Goal: Communication & Community: Share content

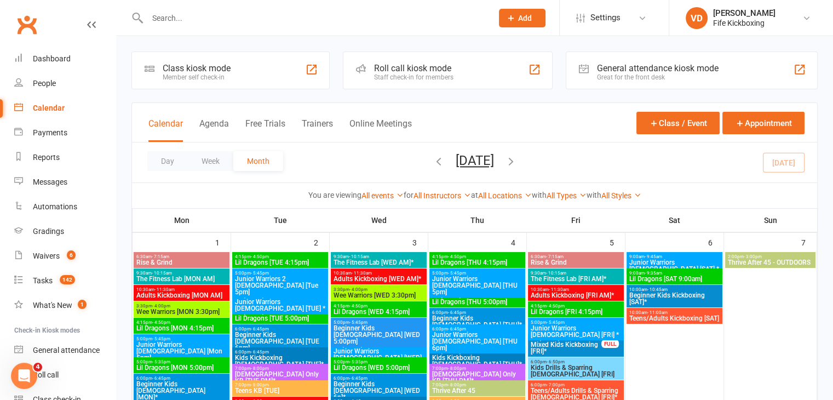
click at [193, 19] on input "text" at bounding box center [314, 17] width 341 height 15
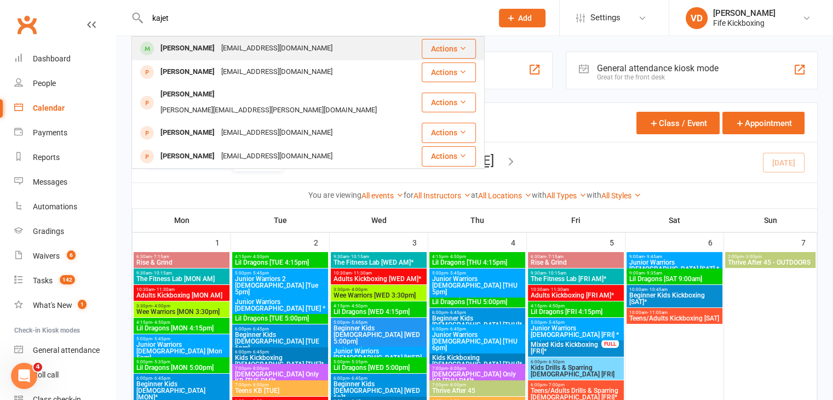
type input "kajet"
click at [185, 48] on div "[PERSON_NAME]" at bounding box center [187, 49] width 61 height 16
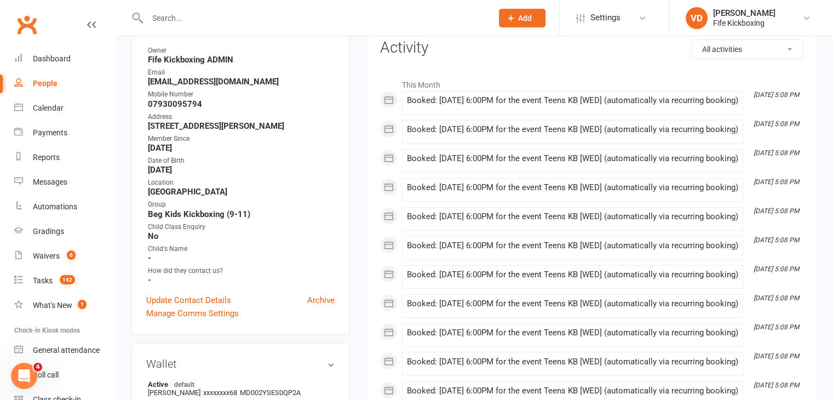
scroll to position [164, 0]
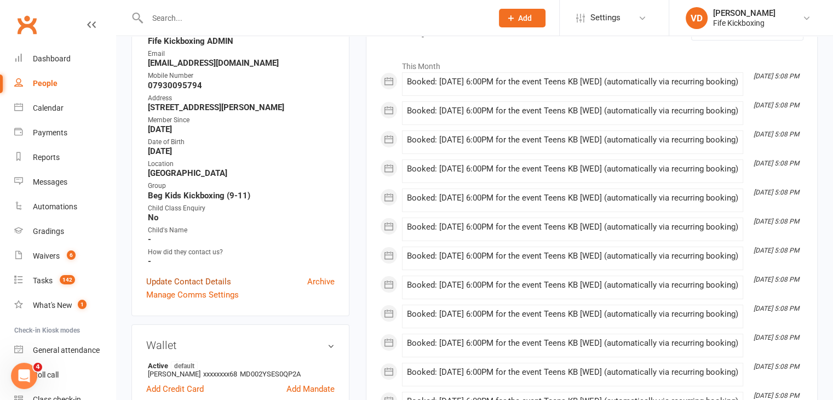
click at [216, 282] on link "Update Contact Details" at bounding box center [188, 281] width 85 height 13
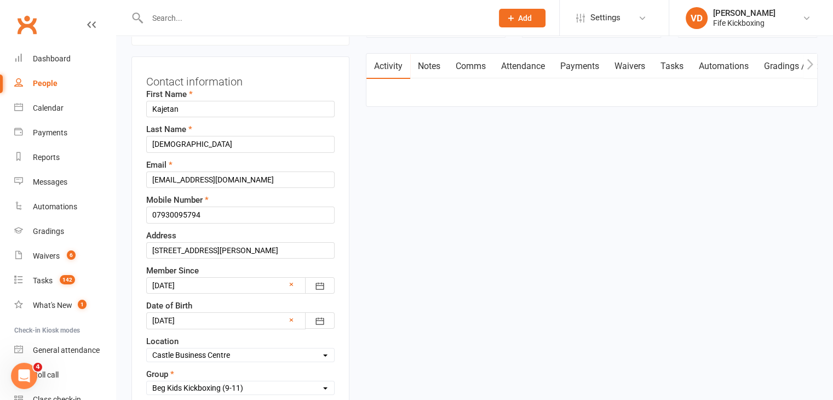
scroll to position [161, 0]
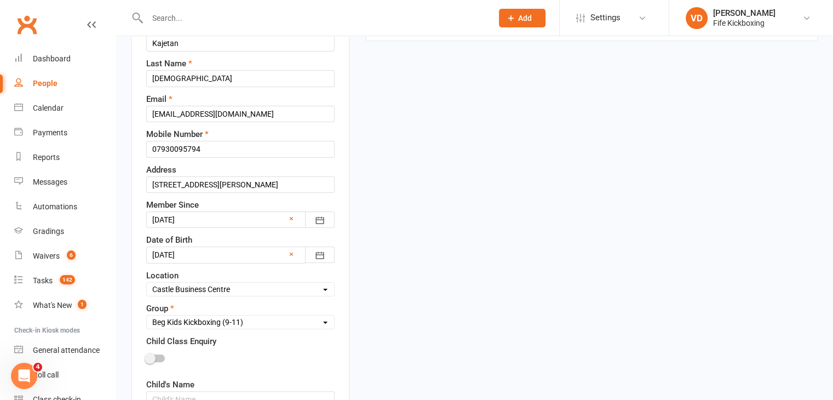
click at [302, 319] on select "Select Wee Warriors (3 - 4½) Lil Dragons (4½-6) Junior Warriors (7-8) Beg Kids …" at bounding box center [240, 322] width 187 height 12
select select "Teens Kickboxing (12-15)"
click at [147, 316] on select "Select Wee Warriors (3 - 4½) Lil Dragons (4½-6) Junior Warriors (7-8) Beg Kids …" at bounding box center [240, 322] width 187 height 12
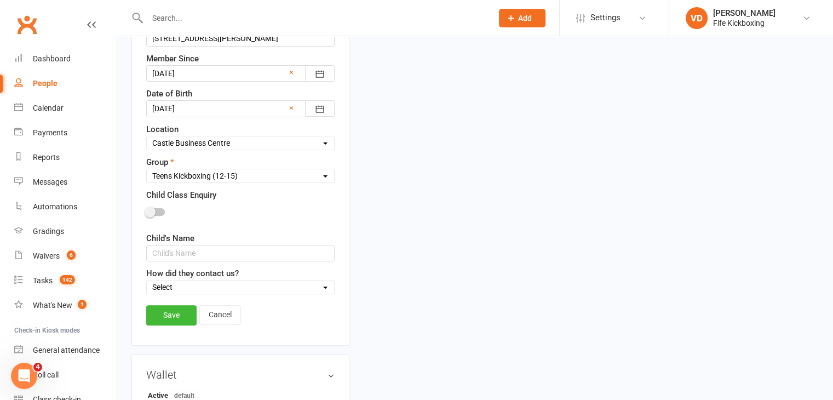
scroll to position [380, 0]
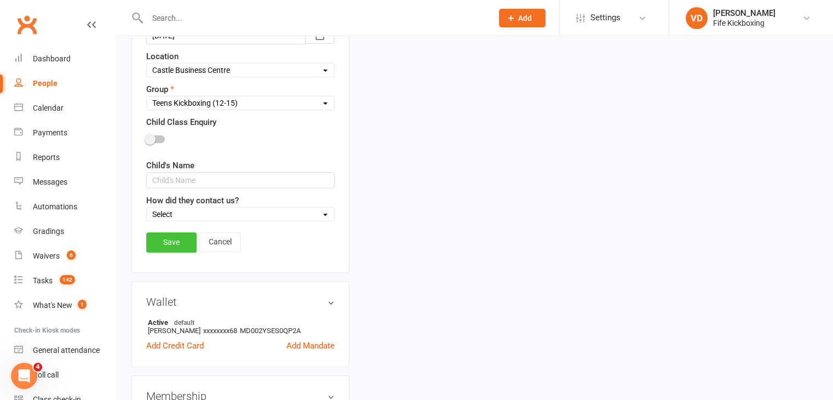
click at [170, 240] on link "Save" at bounding box center [171, 242] width 50 height 20
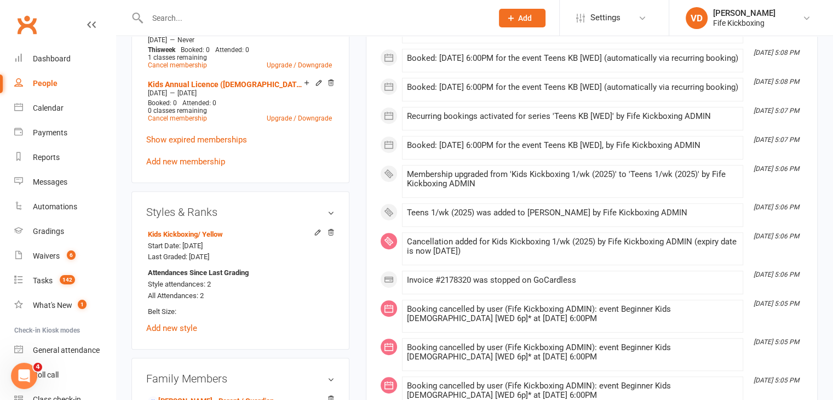
scroll to position [654, 0]
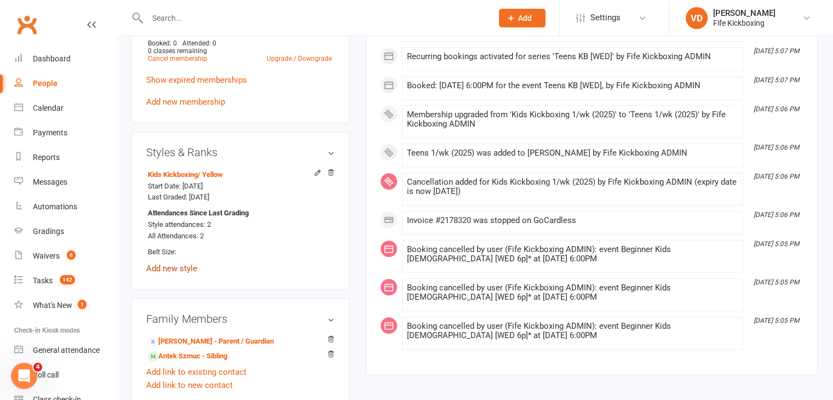
click at [175, 269] on link "Add new style" at bounding box center [171, 269] width 51 height 10
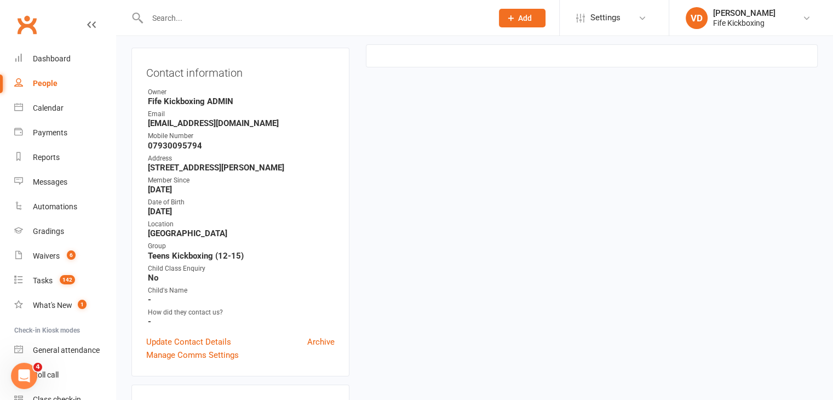
scroll to position [94, 0]
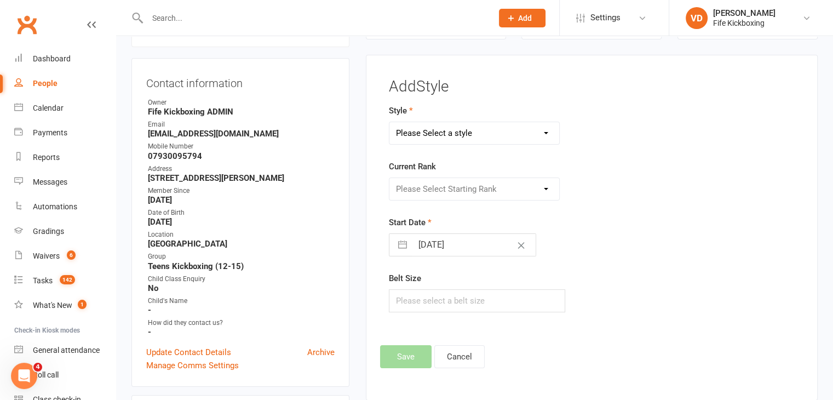
click at [487, 134] on select "Please Select a style KickFit Fitness Kids Kickboxing Lil Dragons Self Defence …" at bounding box center [475, 133] width 170 height 22
select select "1177"
click at [390, 122] on select "Please Select a style KickFit Fitness Kids Kickboxing Lil Dragons Self Defence …" at bounding box center [475, 133] width 170 height 22
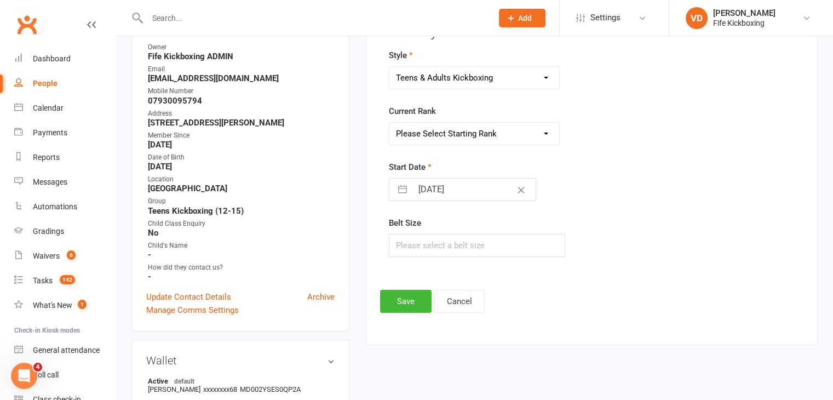
scroll to position [148, 0]
click at [473, 136] on select "Please Select Starting Rank White Red Yellow Orange Green Blue Purple Brown Bla…" at bounding box center [475, 134] width 170 height 22
select select "11168"
click at [390, 123] on select "Please Select Starting Rank White Red Yellow Orange Green Blue Purple Brown Bla…" at bounding box center [475, 134] width 170 height 22
click at [401, 302] on button "Save" at bounding box center [406, 301] width 52 height 23
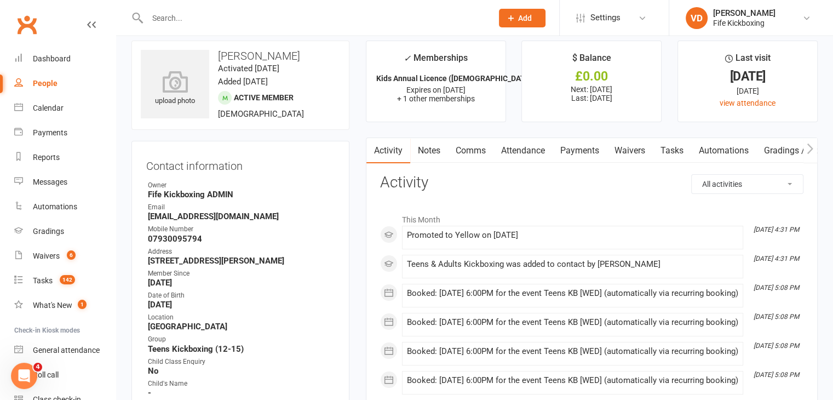
scroll to position [0, 0]
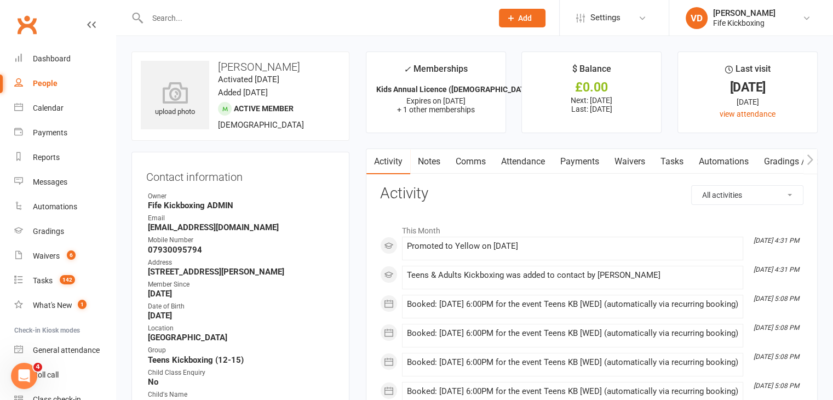
click at [584, 161] on link "Payments" at bounding box center [580, 161] width 54 height 25
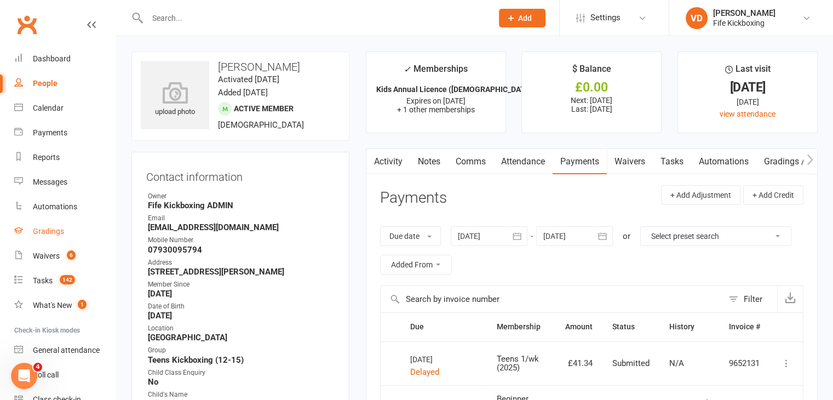
click at [48, 232] on div "Gradings" at bounding box center [48, 231] width 31 height 9
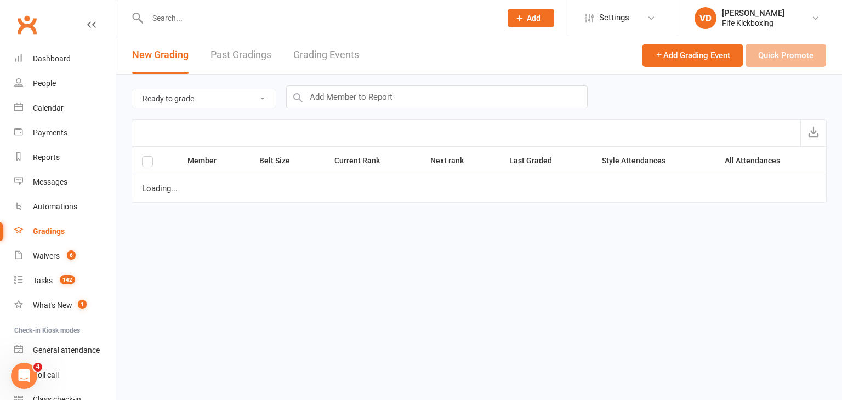
click at [325, 58] on link "Grading Events" at bounding box center [326, 55] width 66 height 38
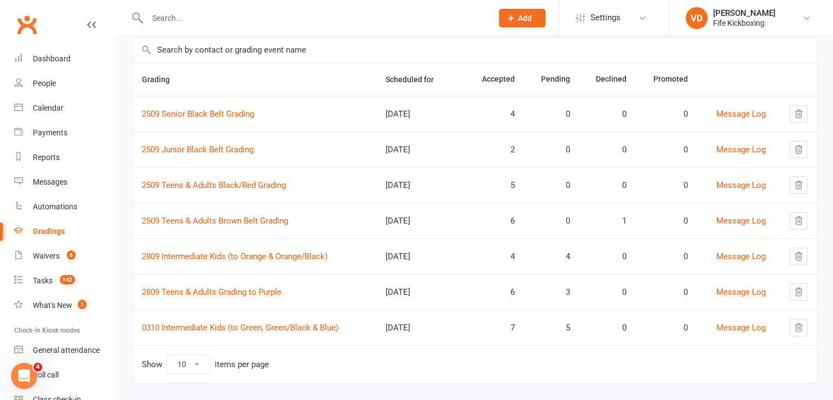
scroll to position [93, 0]
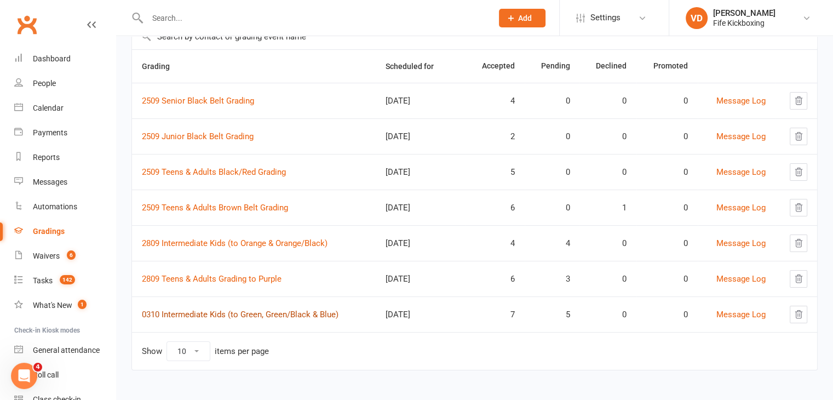
click at [237, 313] on link "0310 Intermediate Kids (to Green, Green/Black & Blue)" at bounding box center [240, 315] width 197 height 10
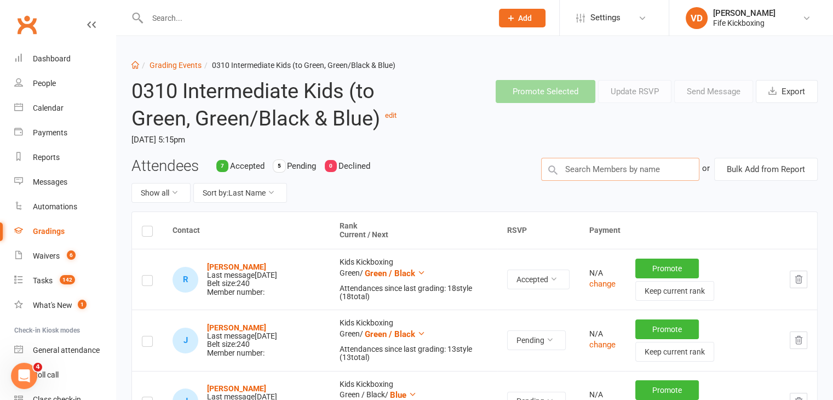
click at [616, 168] on input "text" at bounding box center [620, 169] width 158 height 23
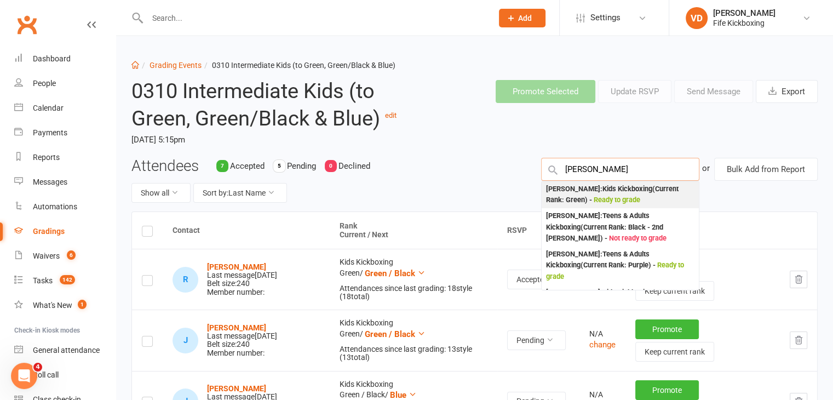
type input "[PERSON_NAME]"
click at [605, 197] on span "Ready to grade" at bounding box center [617, 200] width 47 height 8
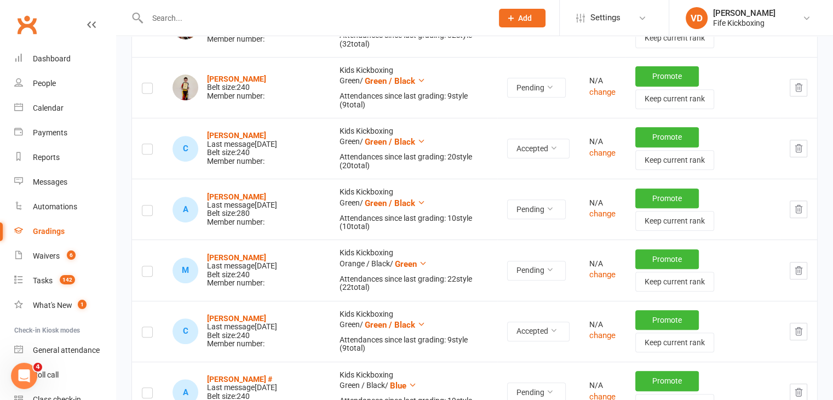
scroll to position [427, 0]
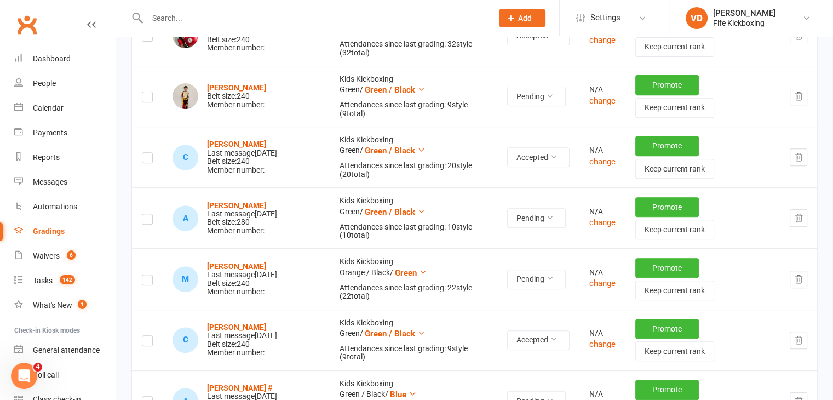
click at [147, 99] on label at bounding box center [147, 99] width 11 height 0
click at [147, 92] on input "checkbox" at bounding box center [147, 92] width 11 height 0
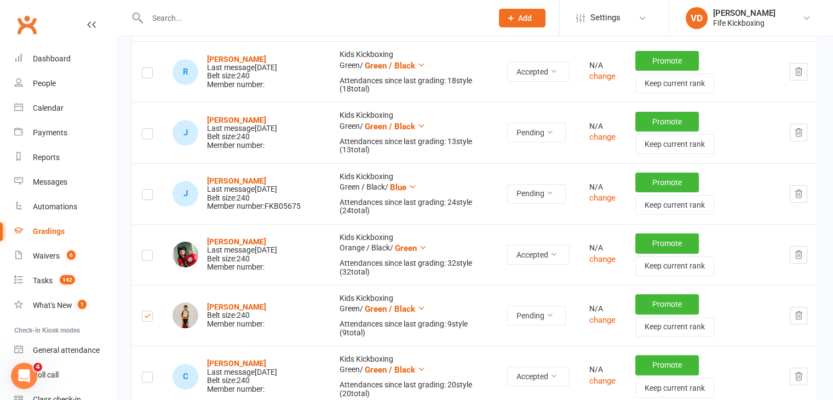
scroll to position [43, 0]
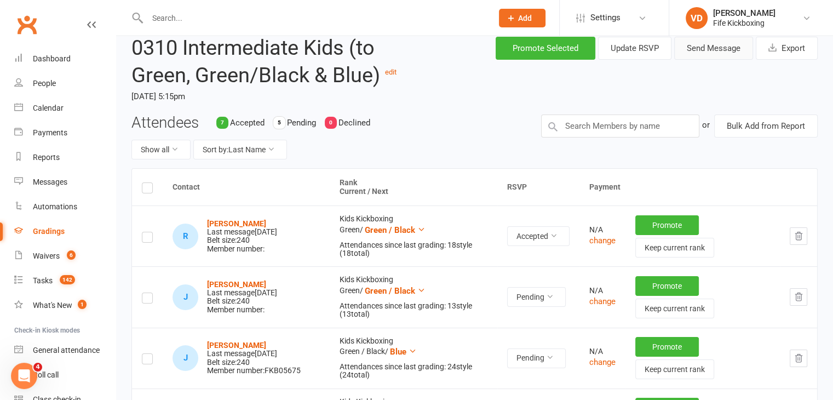
click at [701, 49] on button "Send Message" at bounding box center [713, 48] width 79 height 23
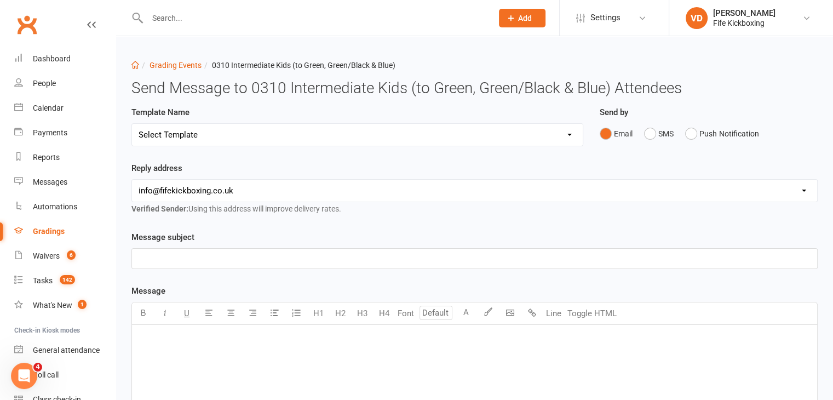
click at [568, 134] on select "Select Template [Email] 2001 Invitation to Grading Event [Email] 2002 Invitatio…" at bounding box center [357, 135] width 451 height 22
select select "0"
click at [132, 124] on select "Select Template [Email] 2001 Invitation to Grading Event [Email] 2002 Invitatio…" at bounding box center [357, 135] width 451 height 22
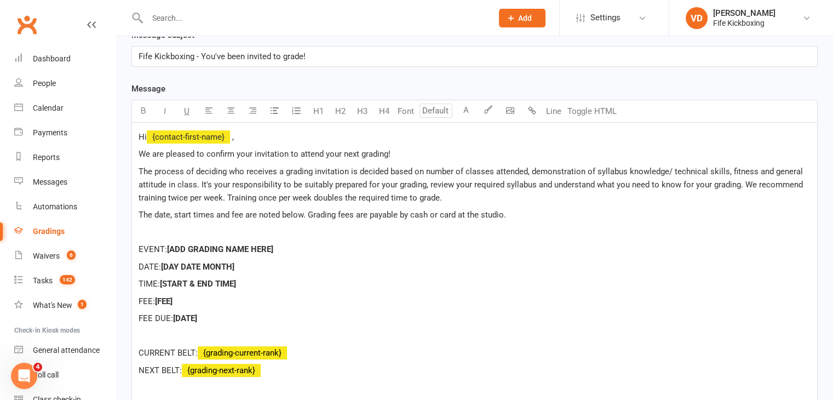
scroll to position [219, 0]
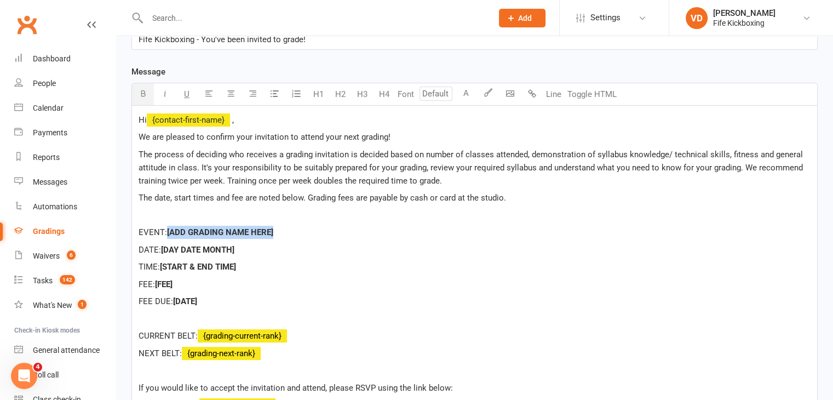
drag, startPoint x: 169, startPoint y: 231, endPoint x: 283, endPoint y: 232, distance: 114.0
click at [283, 232] on p "EVENT: [ADD GRADING NAME HERE]" at bounding box center [475, 232] width 672 height 13
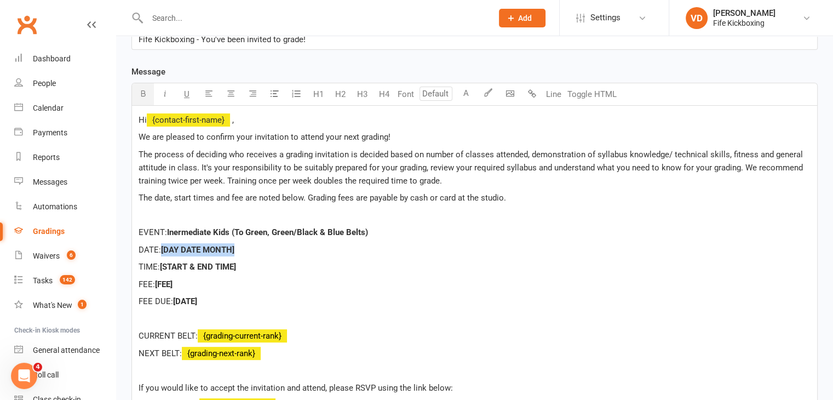
drag, startPoint x: 164, startPoint y: 250, endPoint x: 243, endPoint y: 250, distance: 78.9
click at [243, 250] on p "DATE: [DAY DATE MONTH]" at bounding box center [475, 249] width 672 height 13
drag, startPoint x: 162, startPoint y: 265, endPoint x: 247, endPoint y: 268, distance: 84.4
click at [247, 268] on p "TIME: [START & END TIME]" at bounding box center [475, 266] width 672 height 13
drag, startPoint x: 157, startPoint y: 282, endPoint x: 186, endPoint y: 284, distance: 28.6
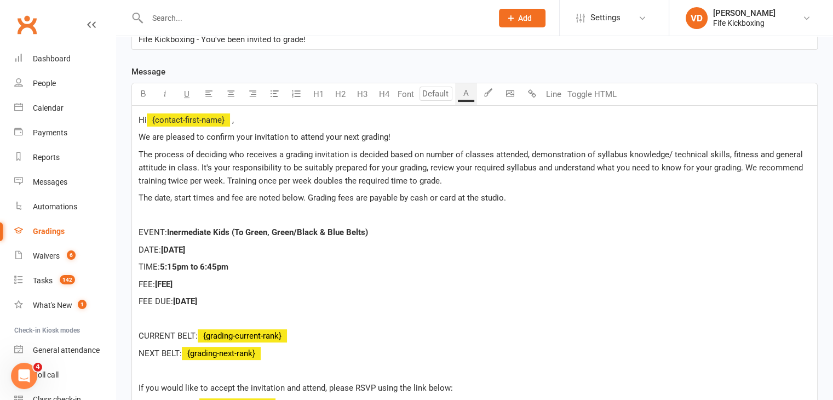
click at [186, 284] on p "FEE: [FEE]" at bounding box center [475, 284] width 672 height 13
drag, startPoint x: 156, startPoint y: 282, endPoint x: 175, endPoint y: 283, distance: 19.2
click at [175, 283] on p "FEE: £11" at bounding box center [475, 284] width 672 height 13
click at [140, 92] on icon "button" at bounding box center [143, 93] width 8 height 8
drag, startPoint x: 176, startPoint y: 301, endPoint x: 212, endPoint y: 300, distance: 36.2
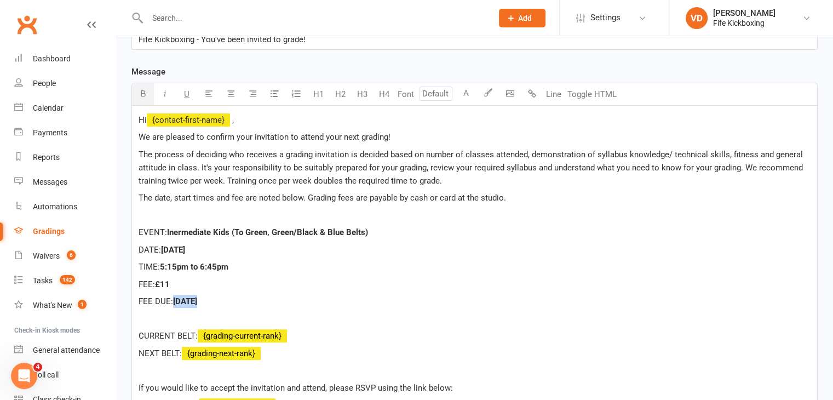
click at [212, 300] on p "FEE DUE: [DATE]" at bounding box center [475, 301] width 672 height 13
click at [351, 315] on p at bounding box center [475, 318] width 672 height 13
drag, startPoint x: 175, startPoint y: 300, endPoint x: 204, endPoint y: 298, distance: 28.6
click at [204, 298] on p "FEE DUE: [DATE]" at bounding box center [475, 301] width 672 height 13
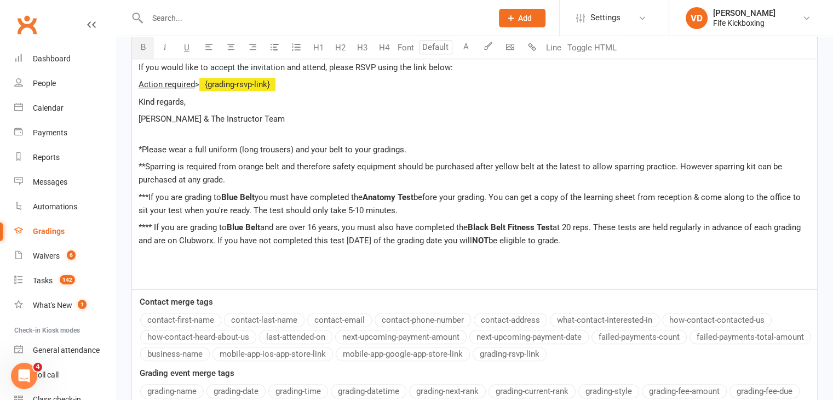
scroll to position [548, 0]
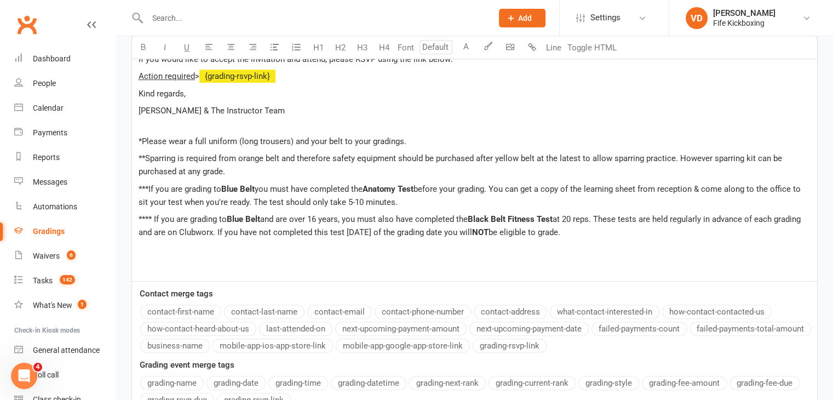
drag, startPoint x: 138, startPoint y: 188, endPoint x: 682, endPoint y: 233, distance: 545.9
click at [682, 233] on div "Hi ﻿ {contact-first-name} , We are pleased to confirm your invitation to attend…" at bounding box center [474, 29] width 685 height 504
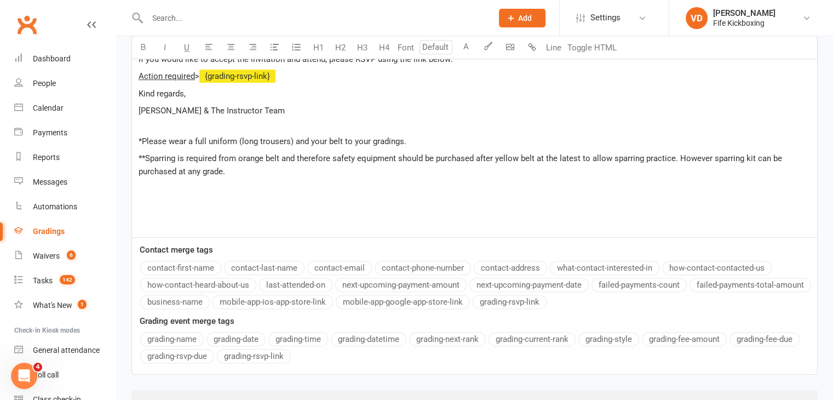
scroll to position [605, 0]
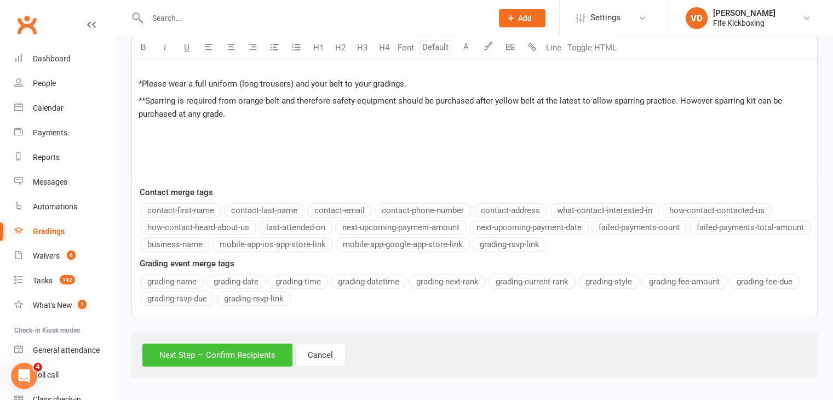
click at [199, 353] on button "Next Step — Confirm Recipients" at bounding box center [217, 355] width 150 height 23
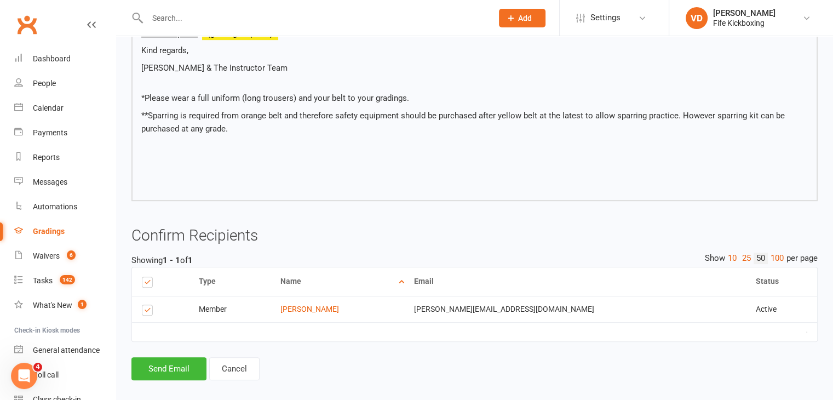
scroll to position [523, 0]
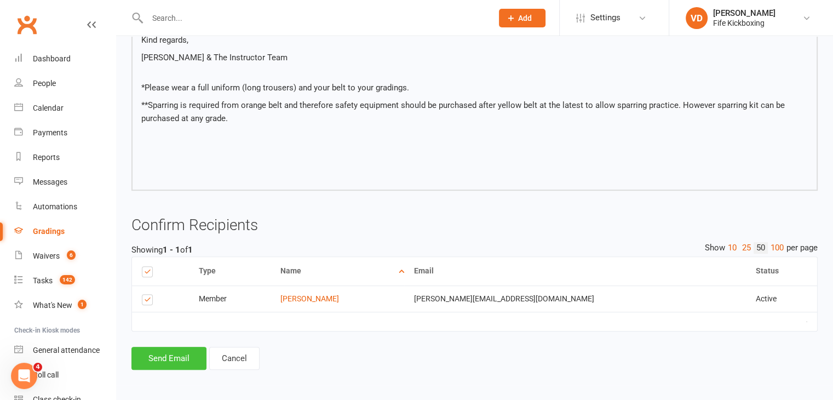
click at [180, 356] on button "Send Email" at bounding box center [169, 358] width 75 height 23
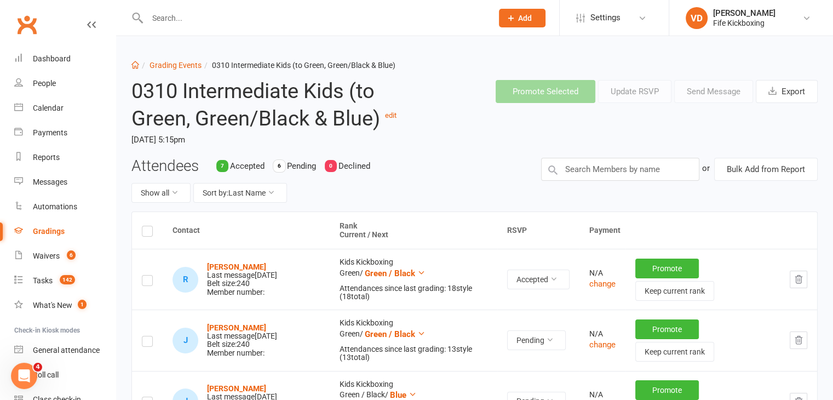
click at [438, 210] on div "Attendees 7 Accepted 6 Pending 0 Declined Show all Sort by: Last Name" at bounding box center [328, 185] width 410 height 54
click at [167, 64] on link "Grading Events" at bounding box center [176, 65] width 52 height 9
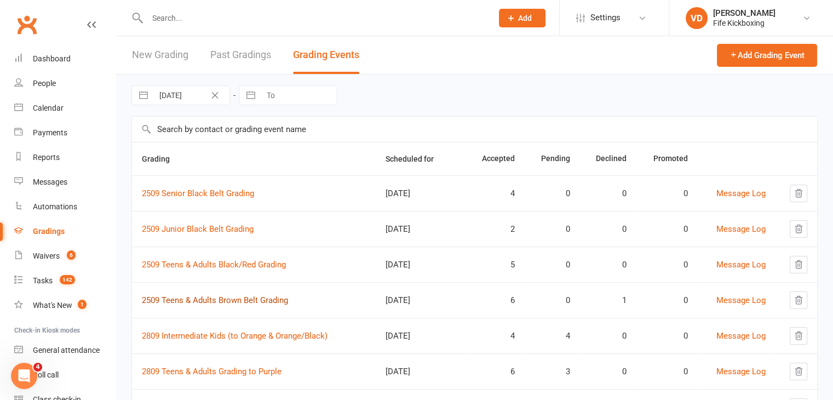
click at [234, 300] on link "2509 Teens & Adults Brown Belt Grading" at bounding box center [215, 300] width 146 height 10
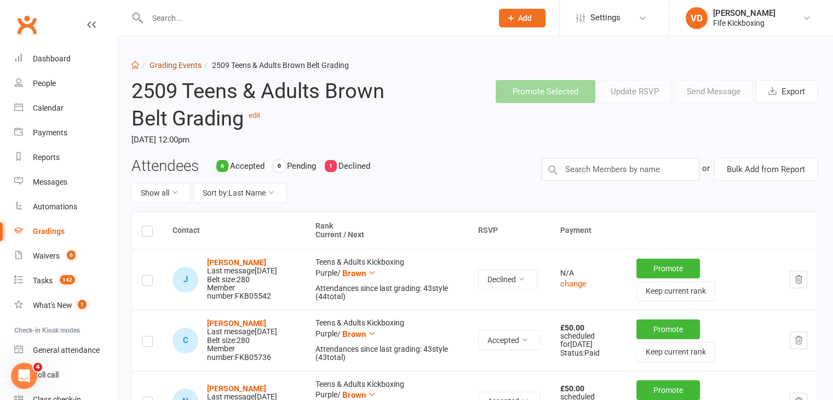
click at [190, 64] on link "Grading Events" at bounding box center [176, 65] width 52 height 9
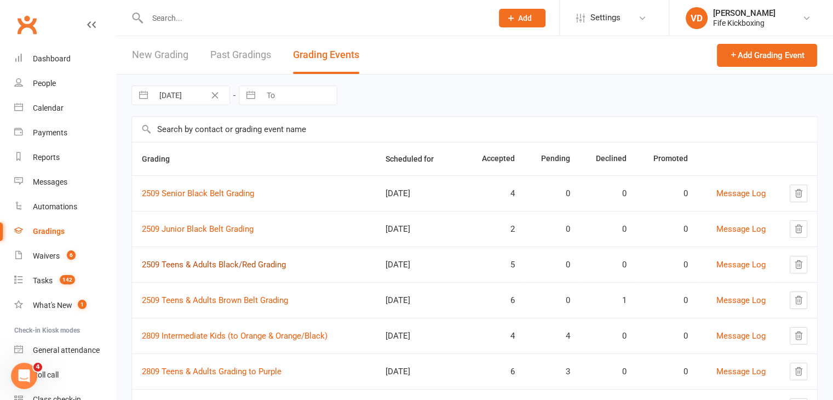
click at [211, 262] on link "2509 Teens & Adults Black/Red Grading" at bounding box center [214, 265] width 144 height 10
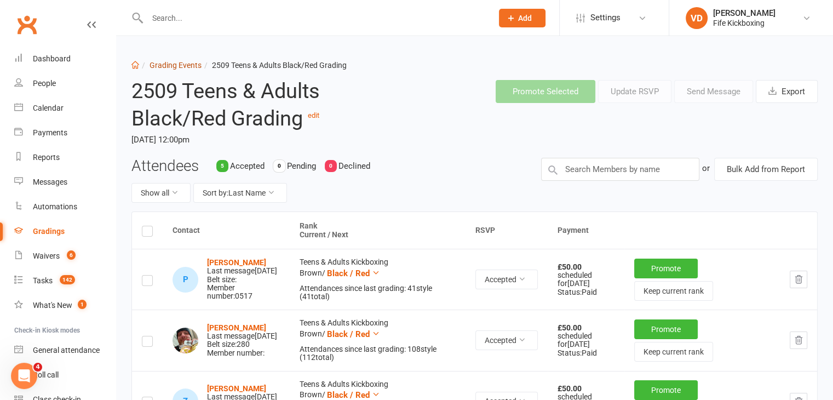
click at [173, 64] on link "Grading Events" at bounding box center [176, 65] width 52 height 9
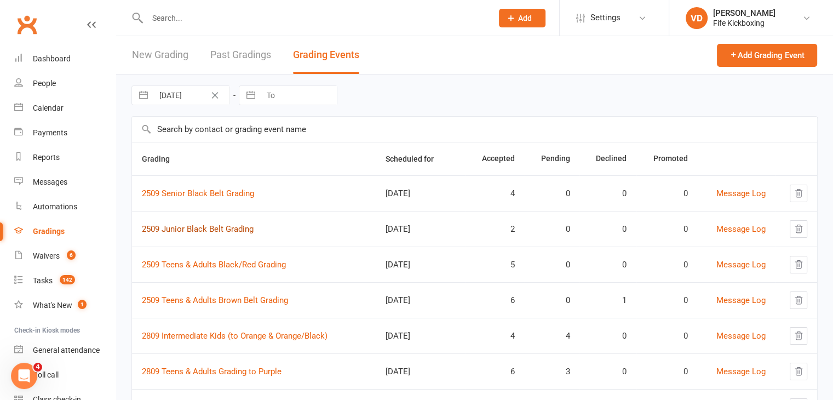
click at [224, 226] on link "2509 Junior Black Belt Grading" at bounding box center [198, 229] width 112 height 10
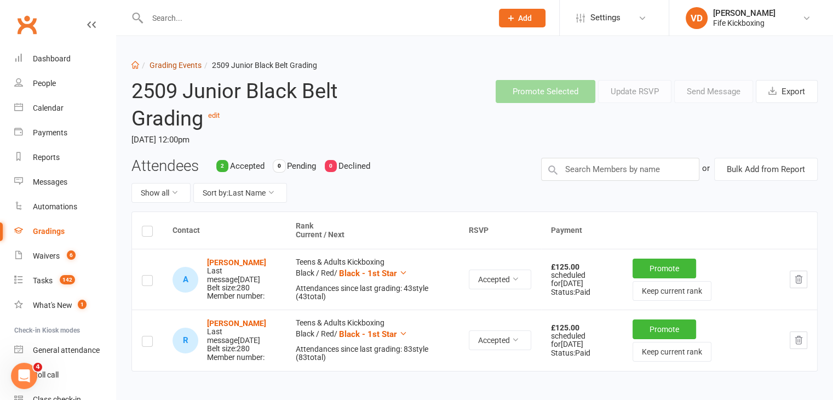
click at [181, 64] on link "Grading Events" at bounding box center [176, 65] width 52 height 9
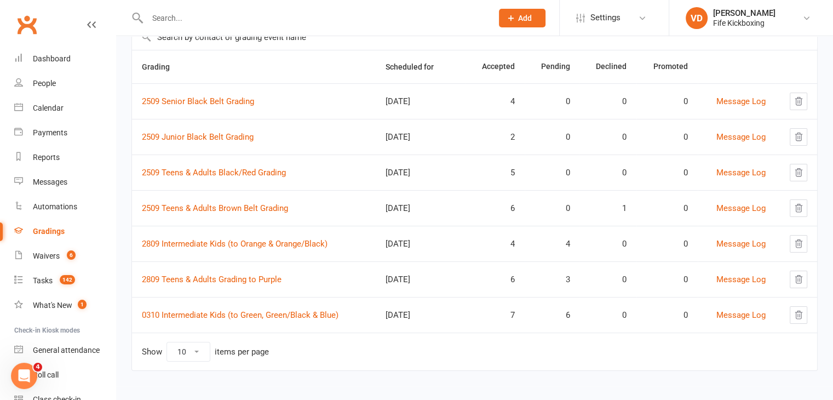
scroll to position [93, 0]
click at [53, 59] on div "Dashboard" at bounding box center [52, 58] width 38 height 9
